Goal: Information Seeking & Learning: Learn about a topic

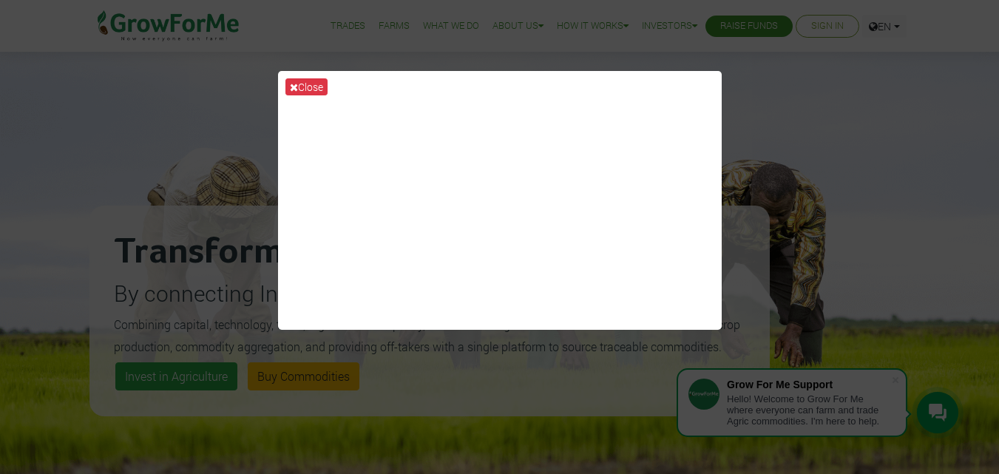
click at [762, 122] on div "Close" at bounding box center [499, 237] width 999 height 474
click at [308, 81] on button "Close" at bounding box center [306, 86] width 42 height 17
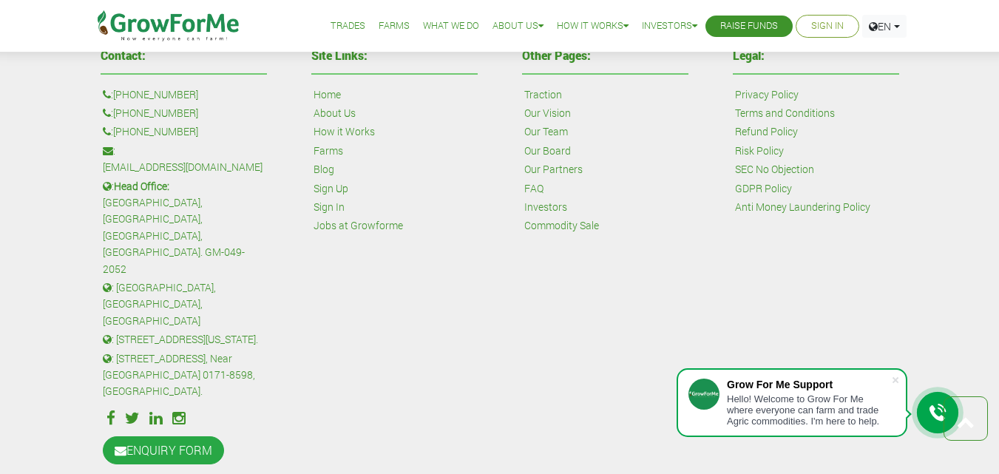
scroll to position [3538, 0]
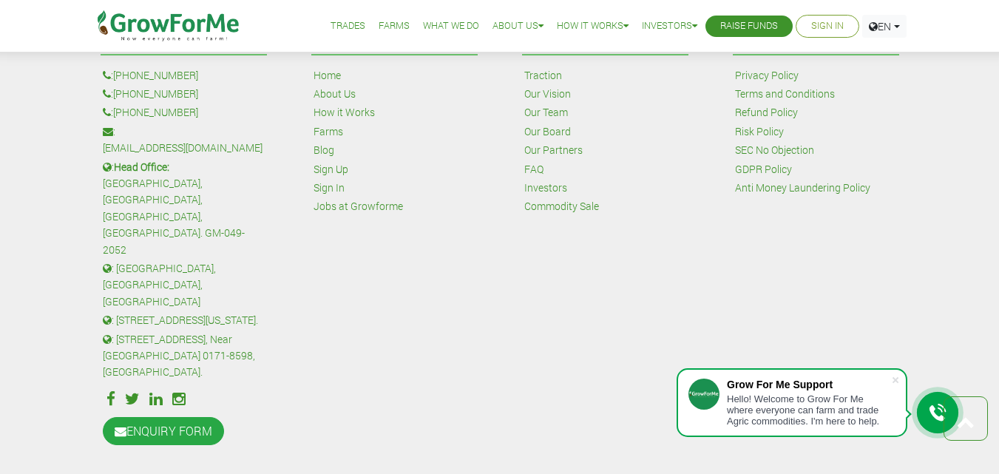
drag, startPoint x: 118, startPoint y: 133, endPoint x: 225, endPoint y: 135, distance: 106.5
click at [236, 135] on p ": [EMAIL_ADDRESS][DOMAIN_NAME]" at bounding box center [184, 139] width 162 height 33
drag, startPoint x: 197, startPoint y: 131, endPoint x: 257, endPoint y: 106, distance: 64.0
click at [257, 106] on p ": +233 24 243 6884" at bounding box center [184, 112] width 162 height 16
click at [173, 417] on link "ENQUIRY FORM" at bounding box center [163, 431] width 121 height 28
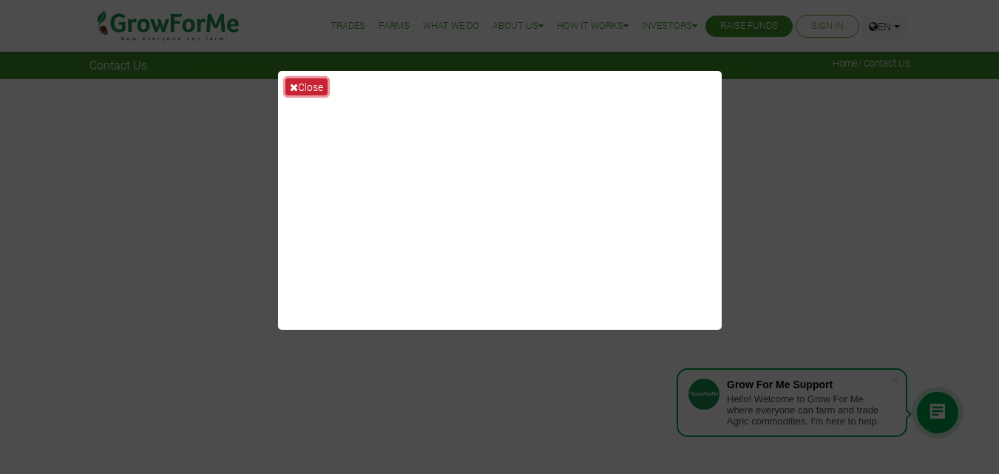
click at [300, 86] on button "Close" at bounding box center [306, 86] width 42 height 17
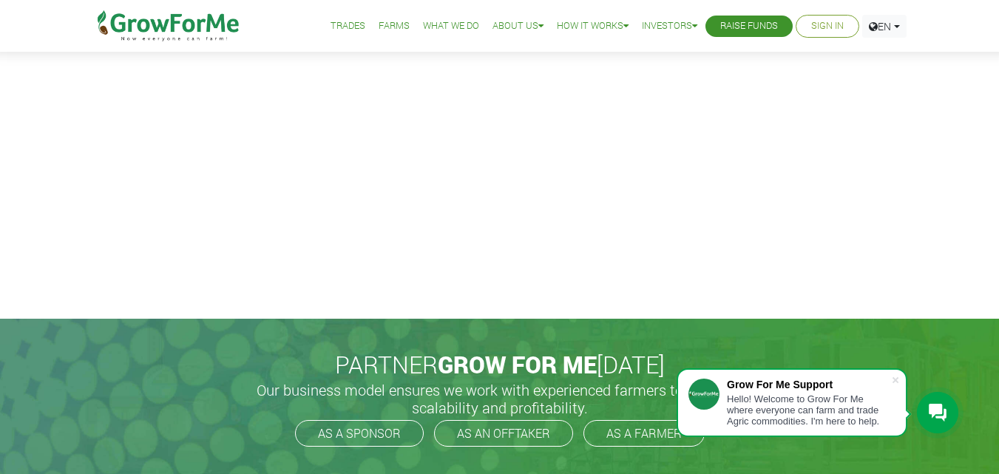
scroll to position [444, 0]
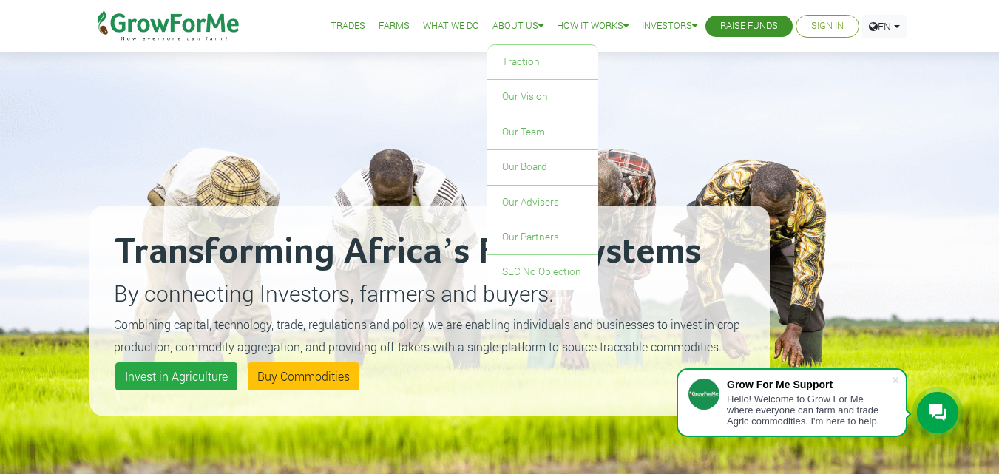
scroll to position [3092, 0]
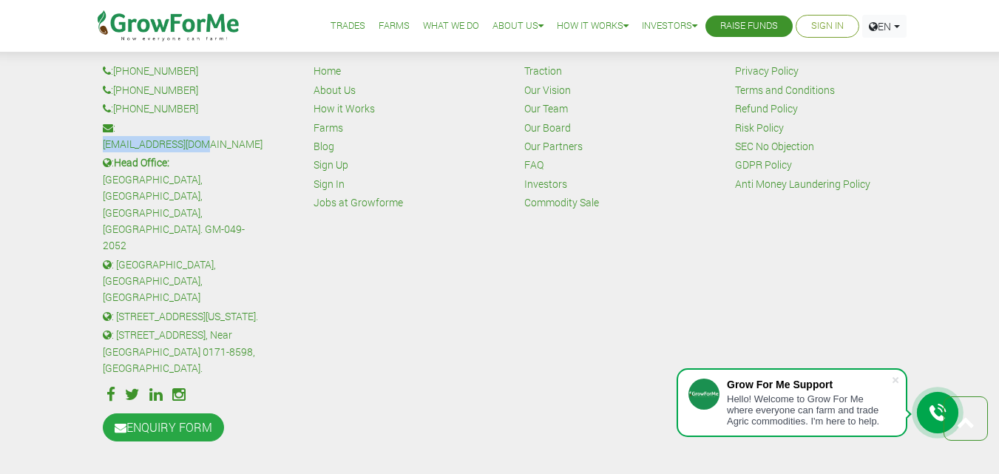
drag, startPoint x: 119, startPoint y: 130, endPoint x: 245, endPoint y: 137, distance: 126.6
click at [245, 137] on p ": sales@growforme.com" at bounding box center [184, 136] width 162 height 33
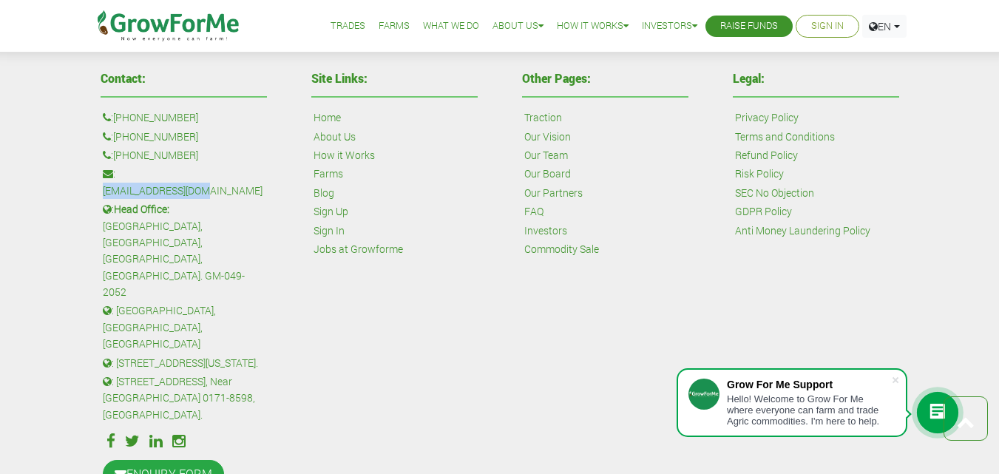
scroll to position [3241, 0]
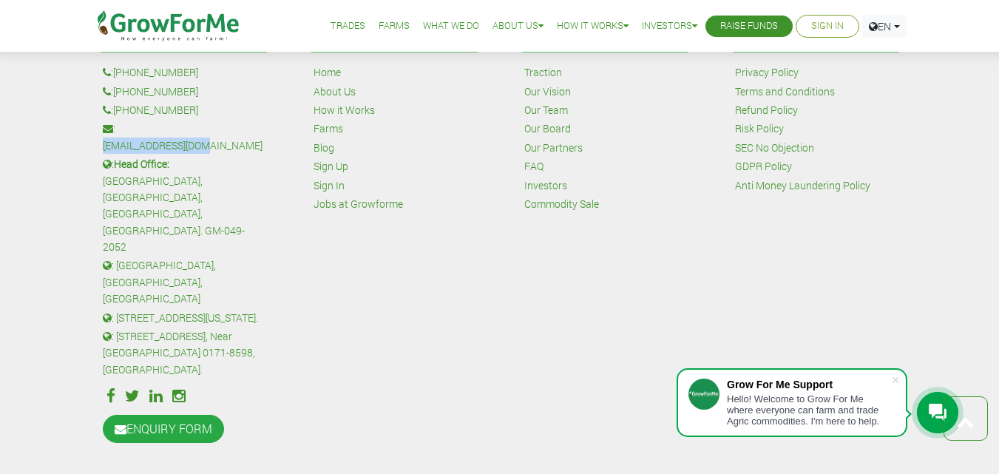
copy link "[EMAIL_ADDRESS][DOMAIN_NAME]"
click at [330, 74] on link "Home" at bounding box center [326, 72] width 27 height 16
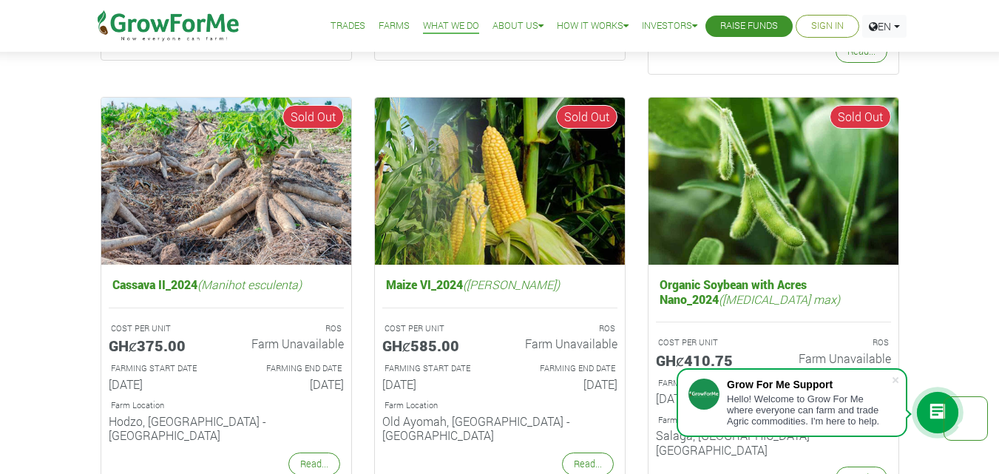
scroll to position [1700, 0]
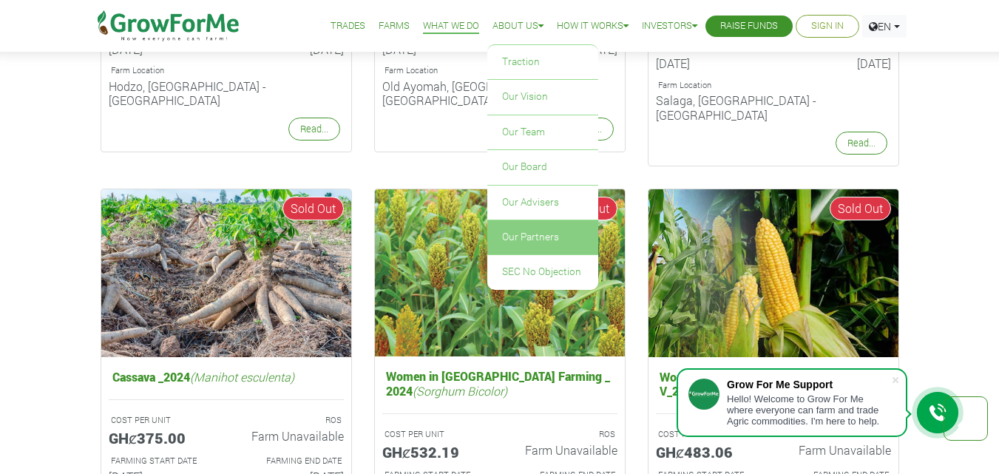
click at [518, 235] on link "Our Partners" at bounding box center [542, 237] width 111 height 34
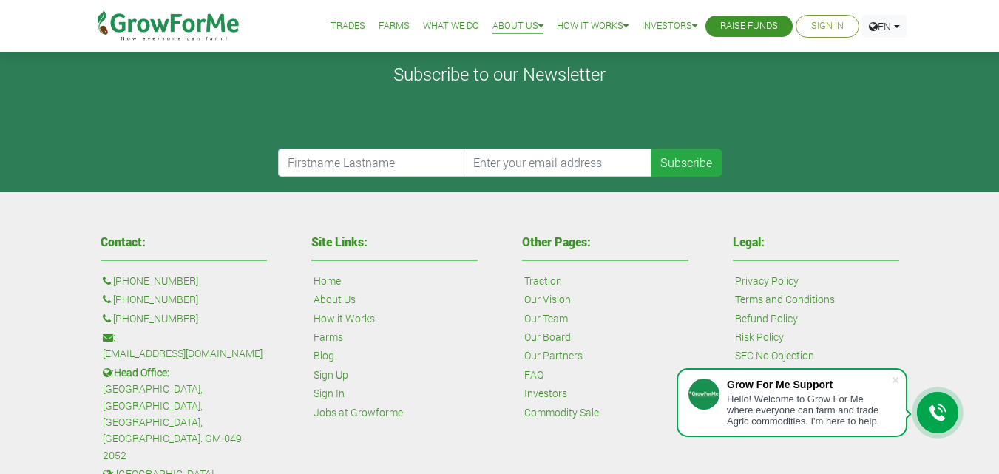
scroll to position [646, 0]
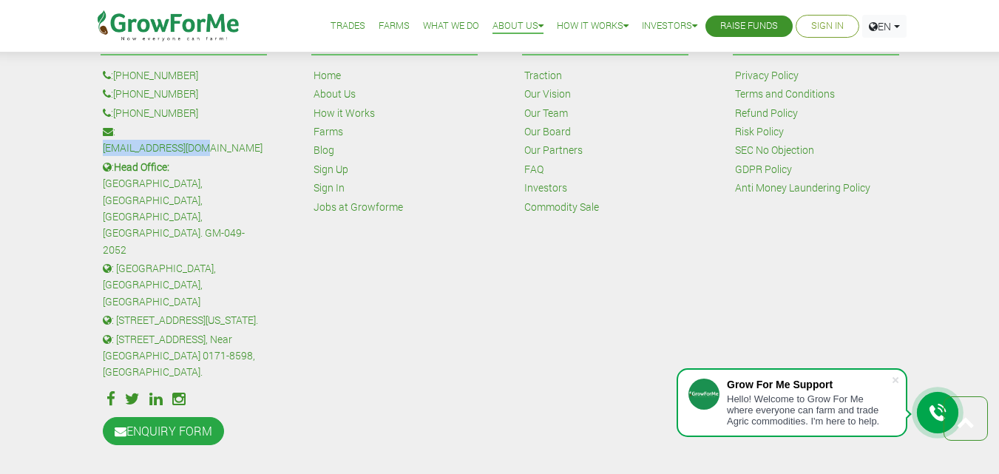
drag, startPoint x: 216, startPoint y: 130, endPoint x: 120, endPoint y: 124, distance: 95.5
click at [120, 124] on p ": sales@growforme.com" at bounding box center [184, 139] width 162 height 33
copy link "[EMAIL_ADDRESS][DOMAIN_NAME]"
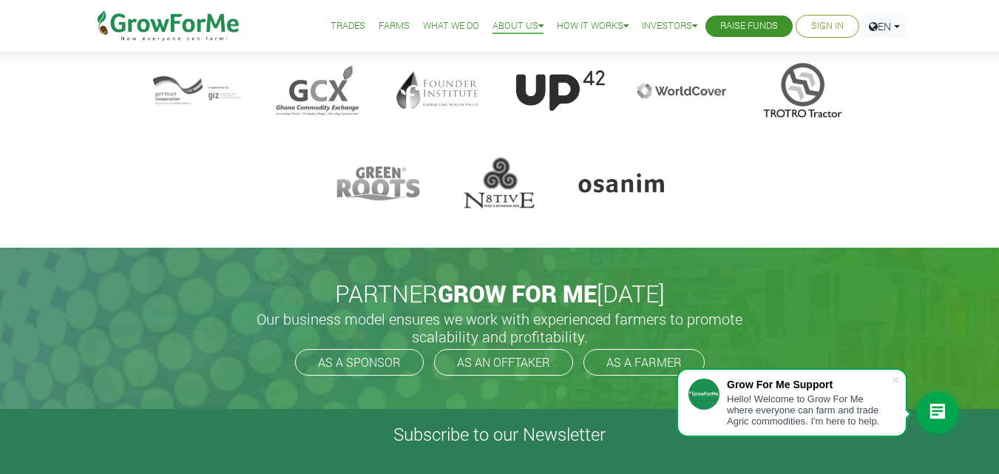
scroll to position [0, 0]
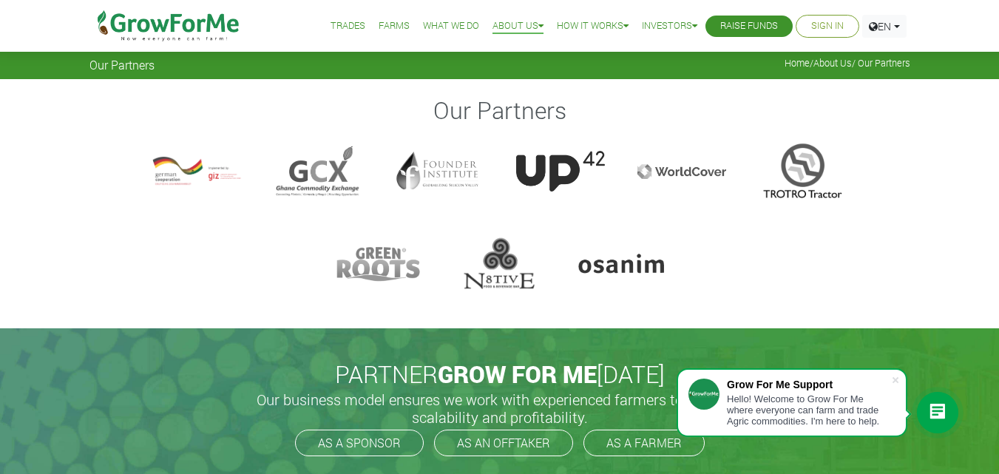
click at [220, 178] on div at bounding box center [196, 171] width 89 height 59
click at [208, 180] on div at bounding box center [196, 171] width 89 height 59
click at [341, 184] on div at bounding box center [318, 171] width 89 height 59
click at [395, 263] on div at bounding box center [378, 264] width 89 height 59
click at [804, 201] on div "Our Partners" at bounding box center [499, 204] width 843 height 217
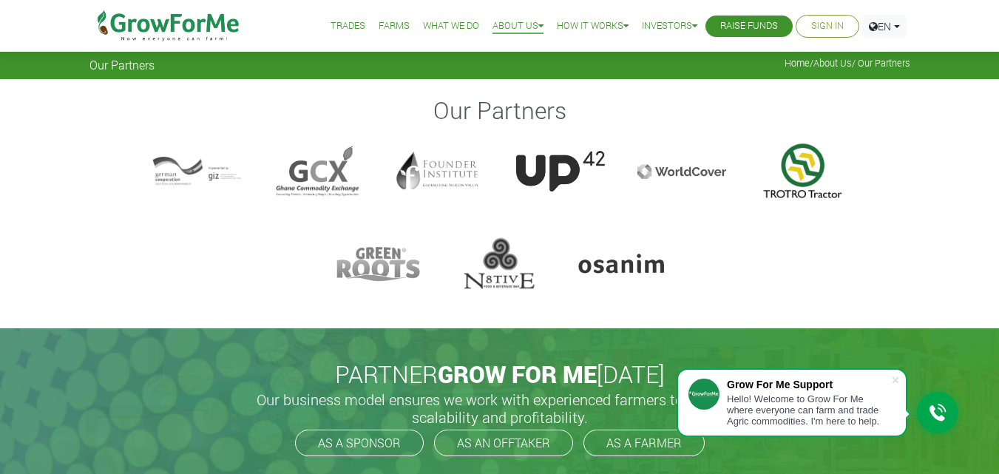
click at [797, 168] on div at bounding box center [802, 171] width 89 height 59
click at [695, 177] on div at bounding box center [681, 171] width 89 height 59
click at [499, 257] on div at bounding box center [499, 264] width 89 height 59
click at [629, 270] on div at bounding box center [621, 264] width 89 height 59
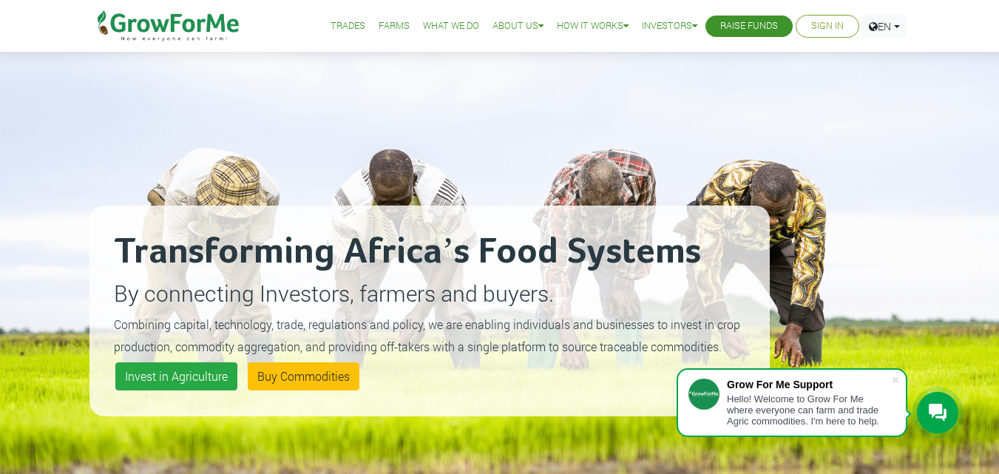
scroll to position [3092, 0]
